Goal: Communication & Community: Participate in discussion

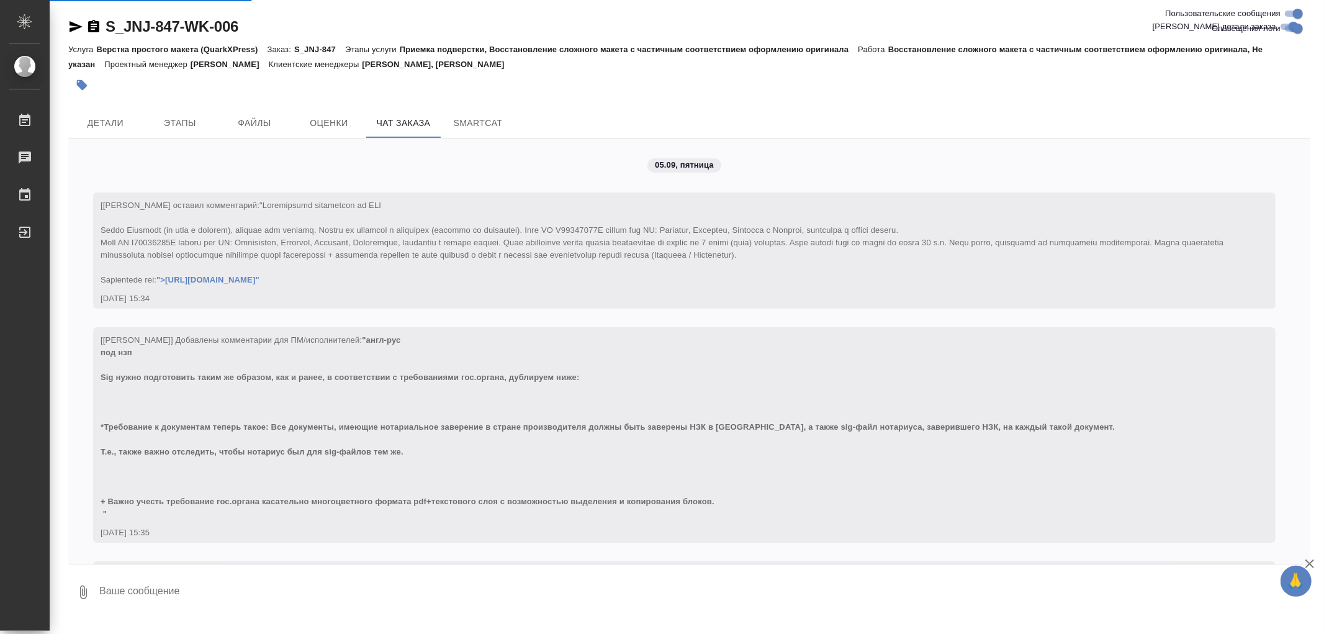
scroll to position [2410, 0]
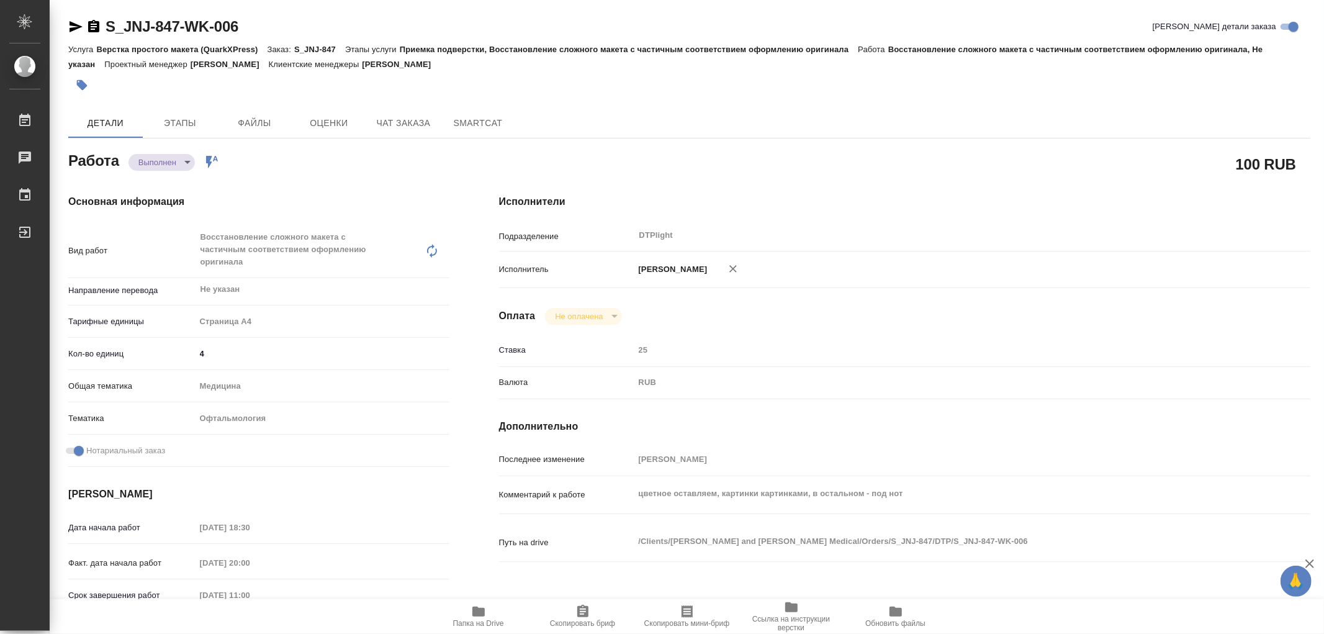
type textarea "x"
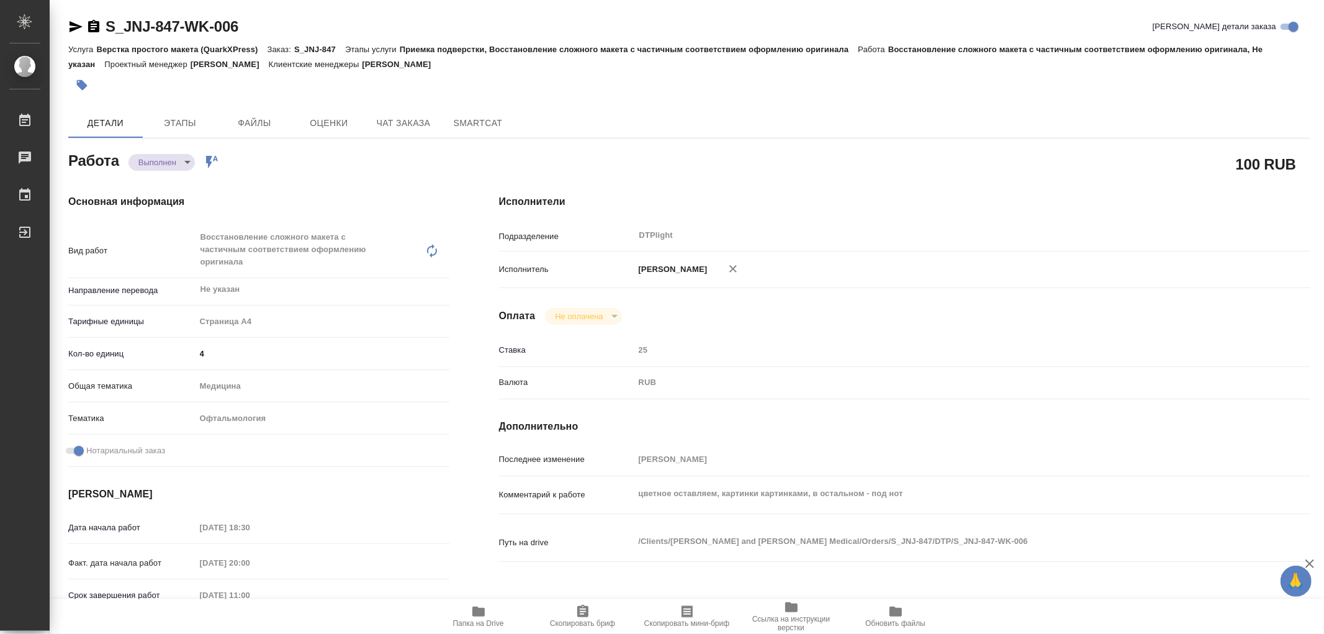
type textarea "x"
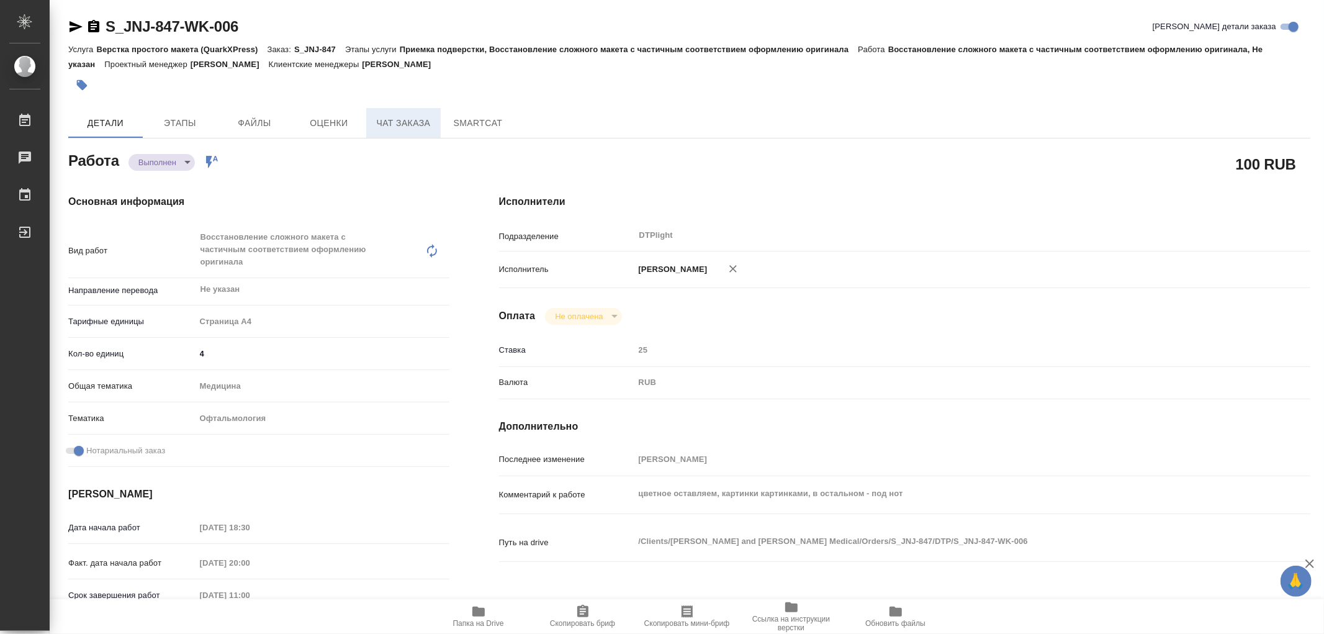
click at [418, 125] on span "Чат заказа" at bounding box center [404, 123] width 60 height 16
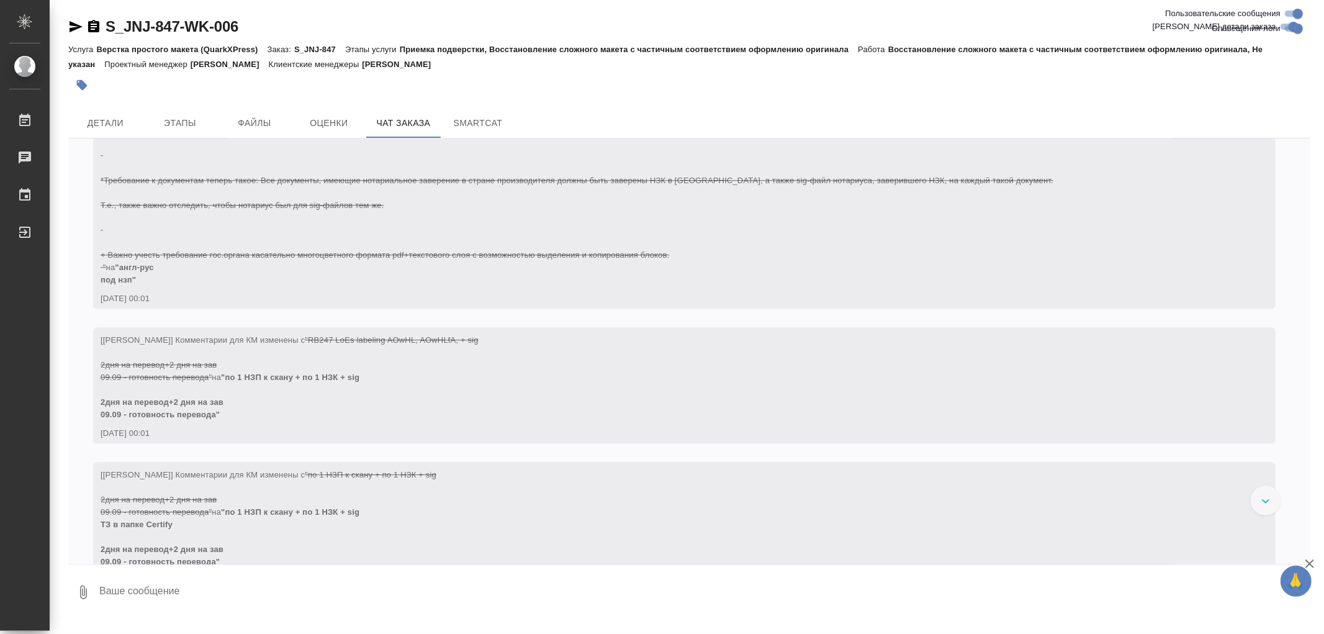
scroll to position [2992, 0]
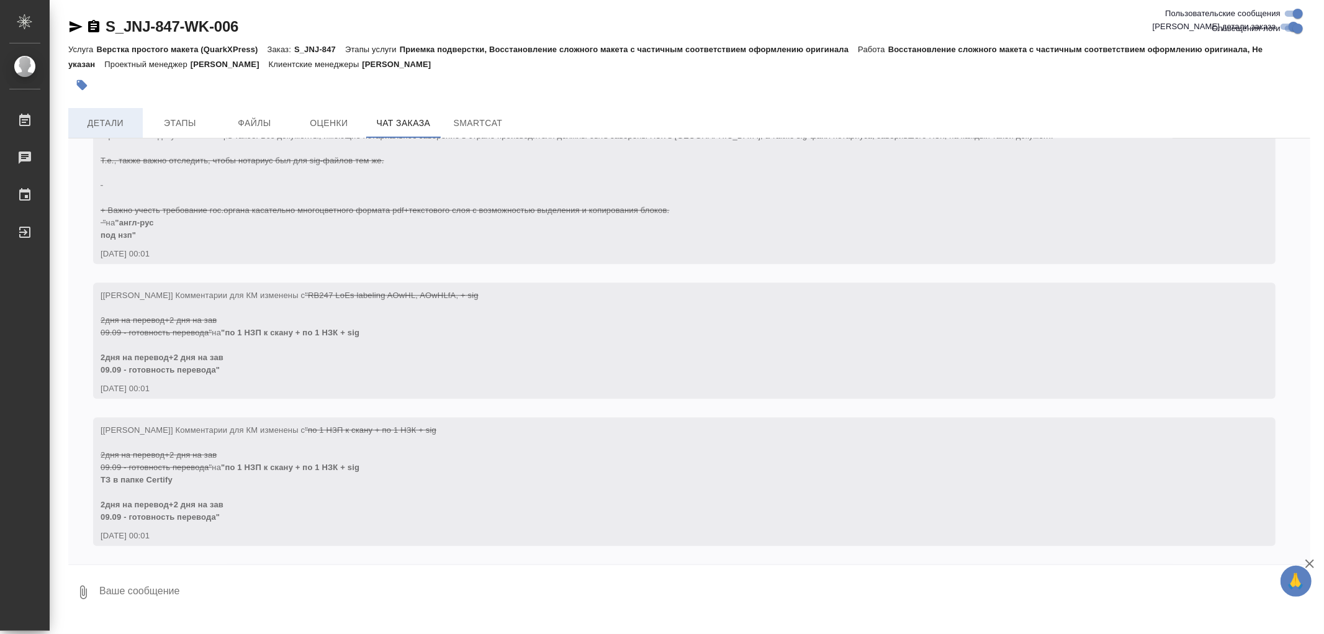
click at [107, 124] on span "Детали" at bounding box center [106, 123] width 60 height 16
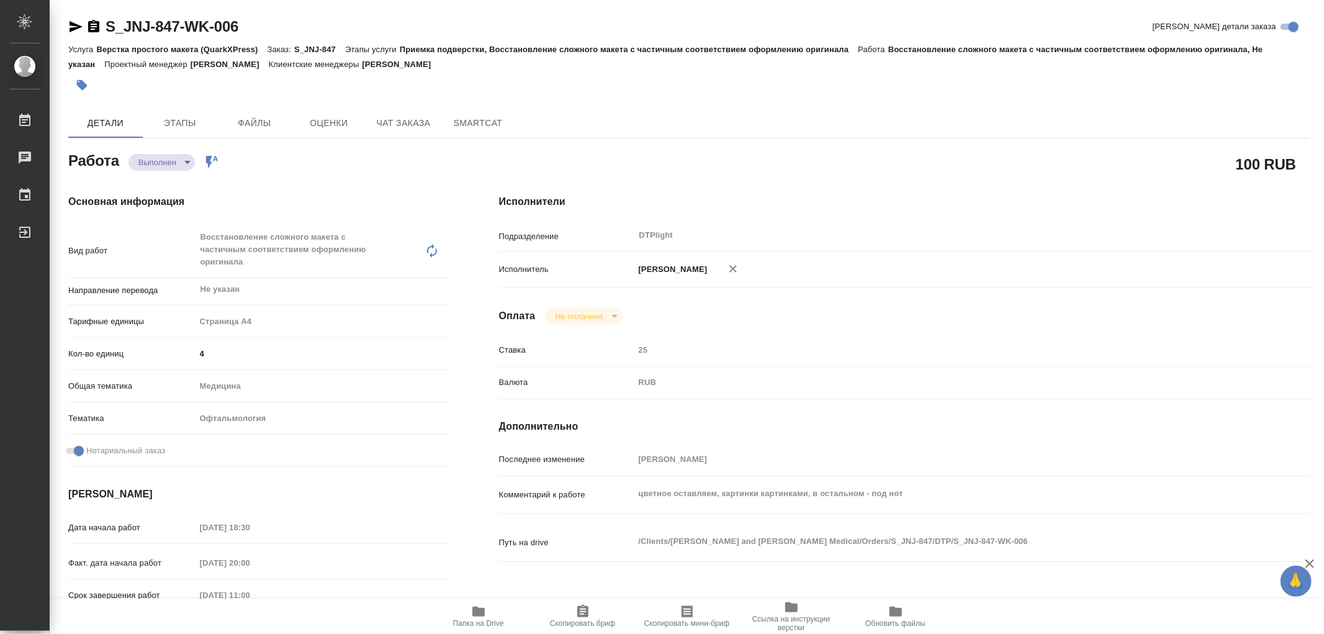
type textarea "x"
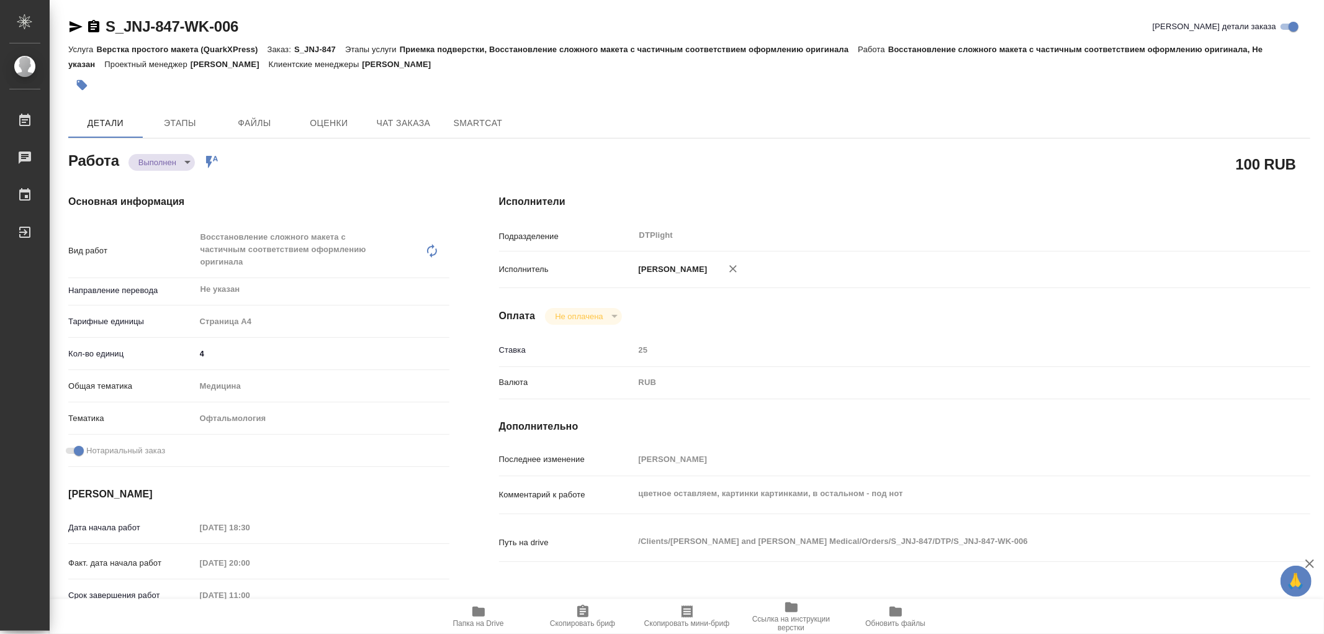
type textarea "x"
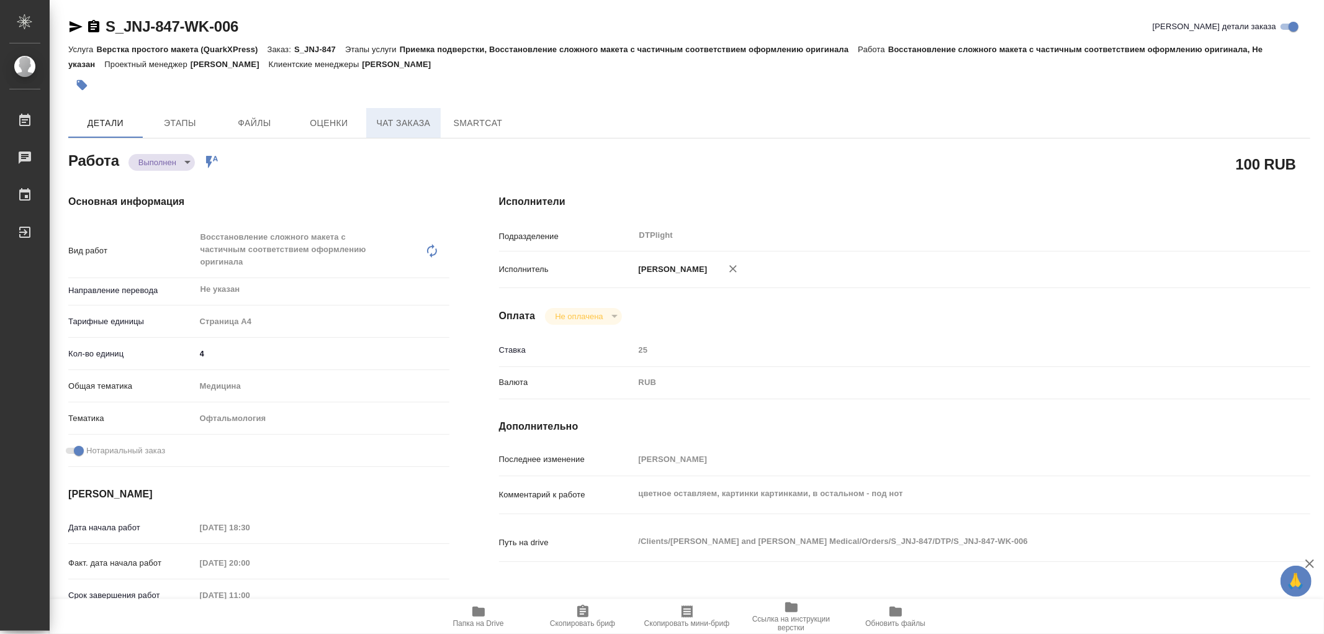
type textarea "x"
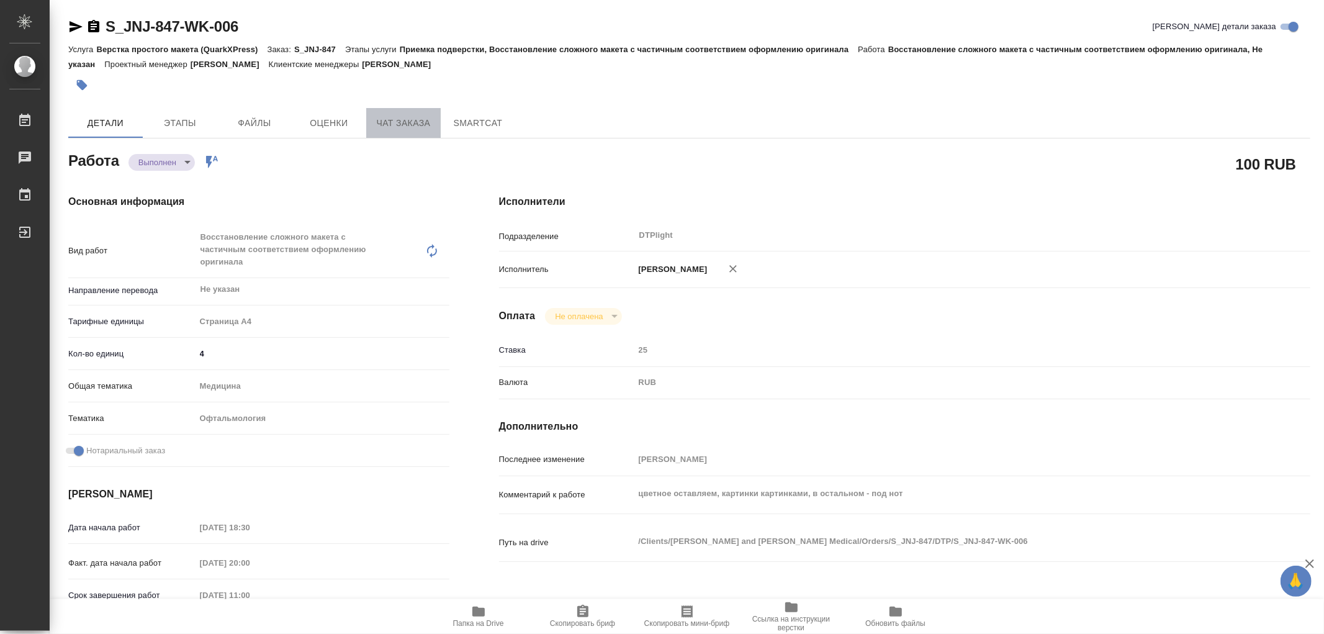
click at [390, 121] on span "Чат заказа" at bounding box center [404, 123] width 60 height 16
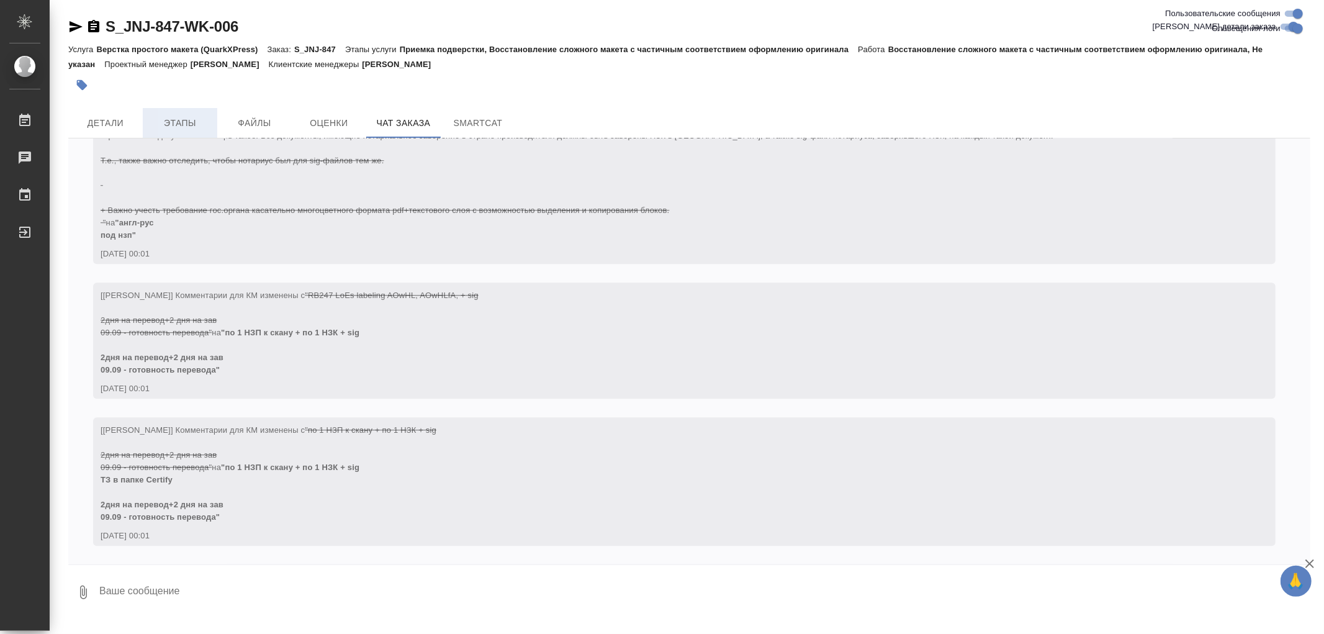
scroll to position [2992, 0]
click at [113, 125] on span "Детали" at bounding box center [106, 123] width 60 height 16
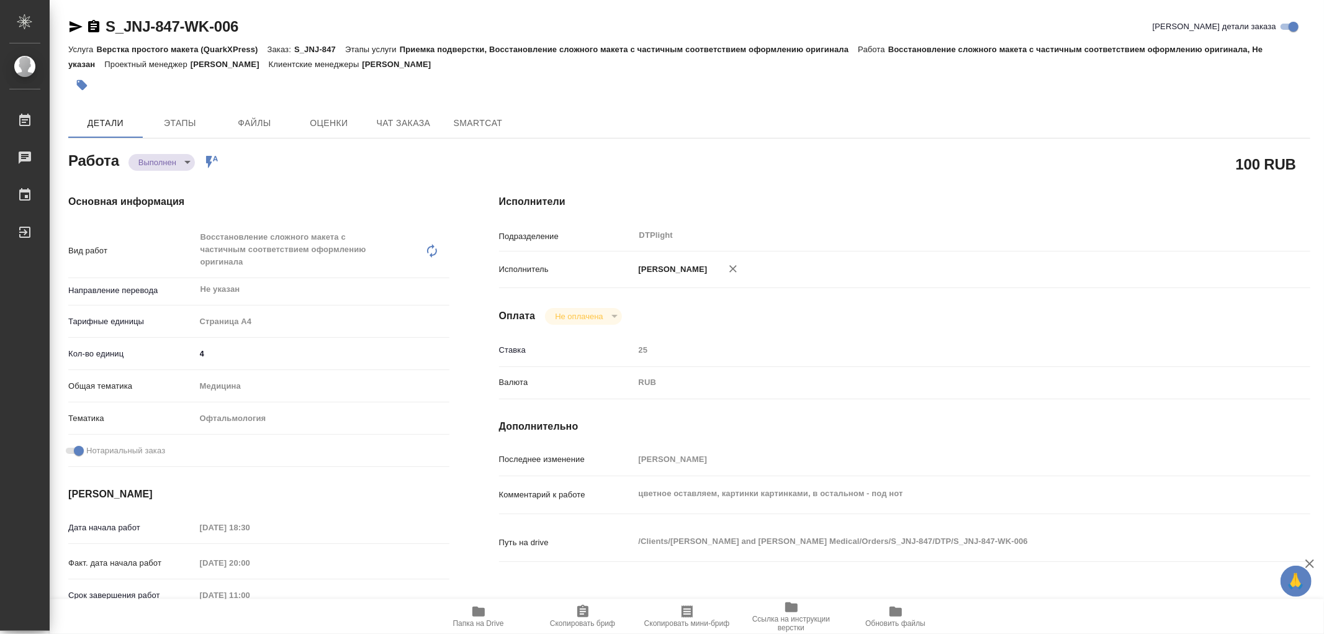
type textarea "x"
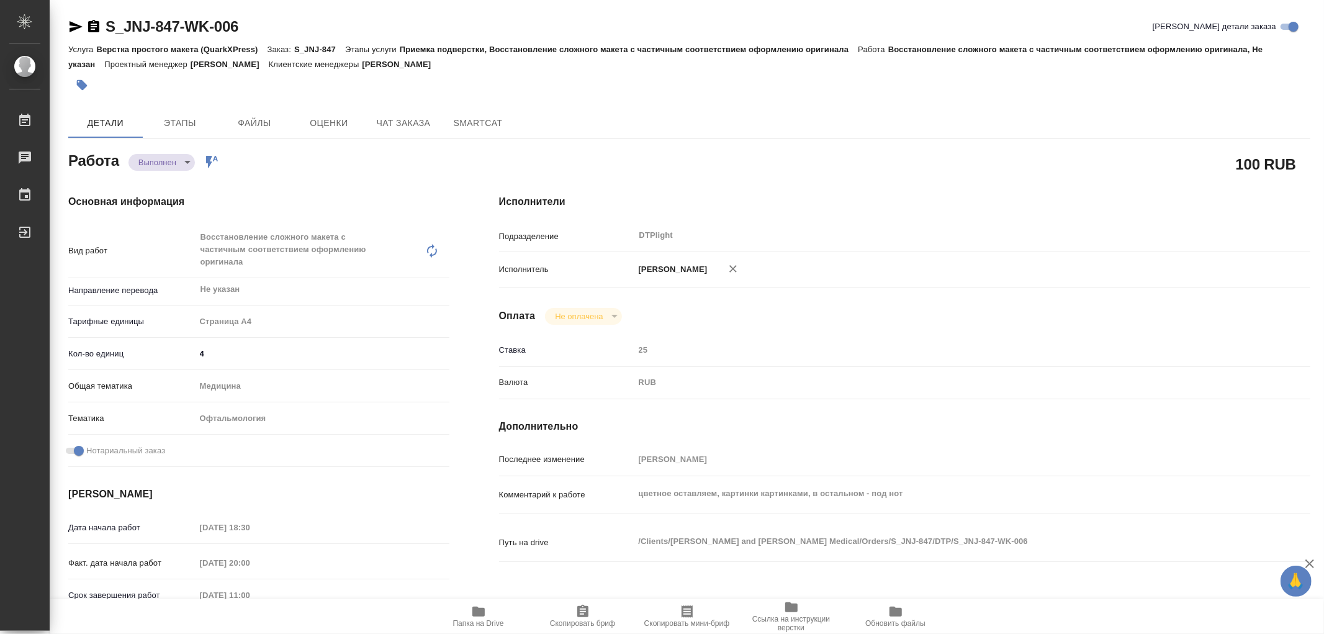
type textarea "x"
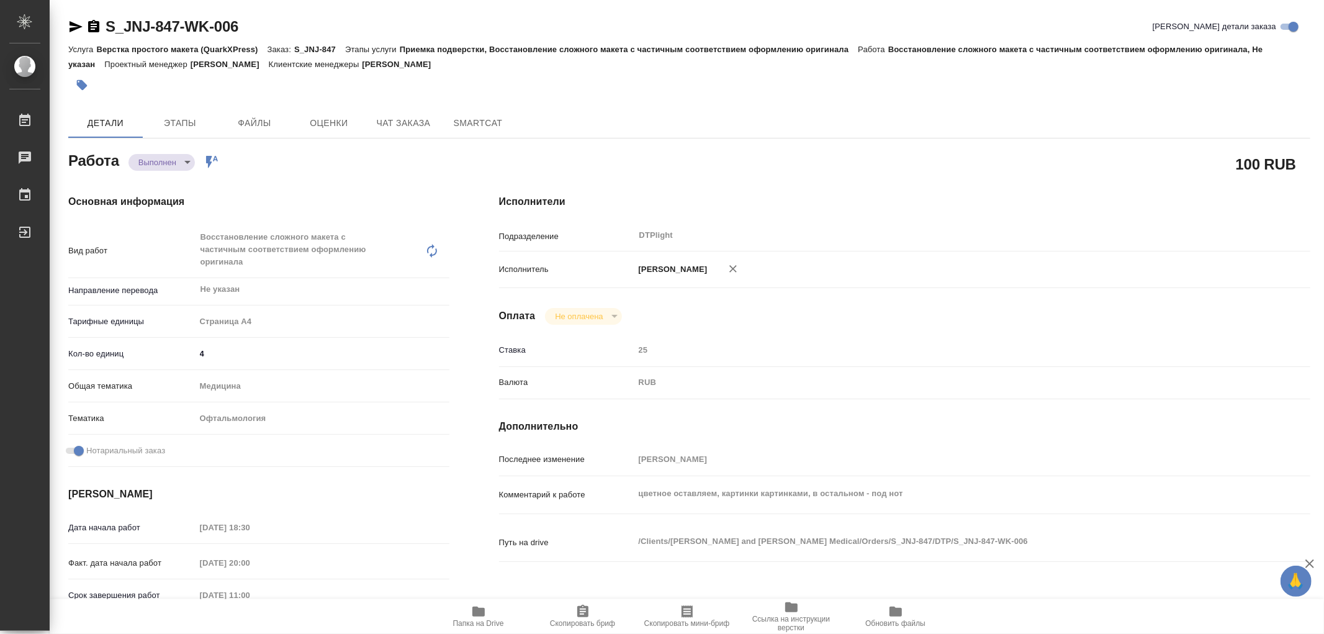
type textarea "x"
